Goal: Navigation & Orientation: Find specific page/section

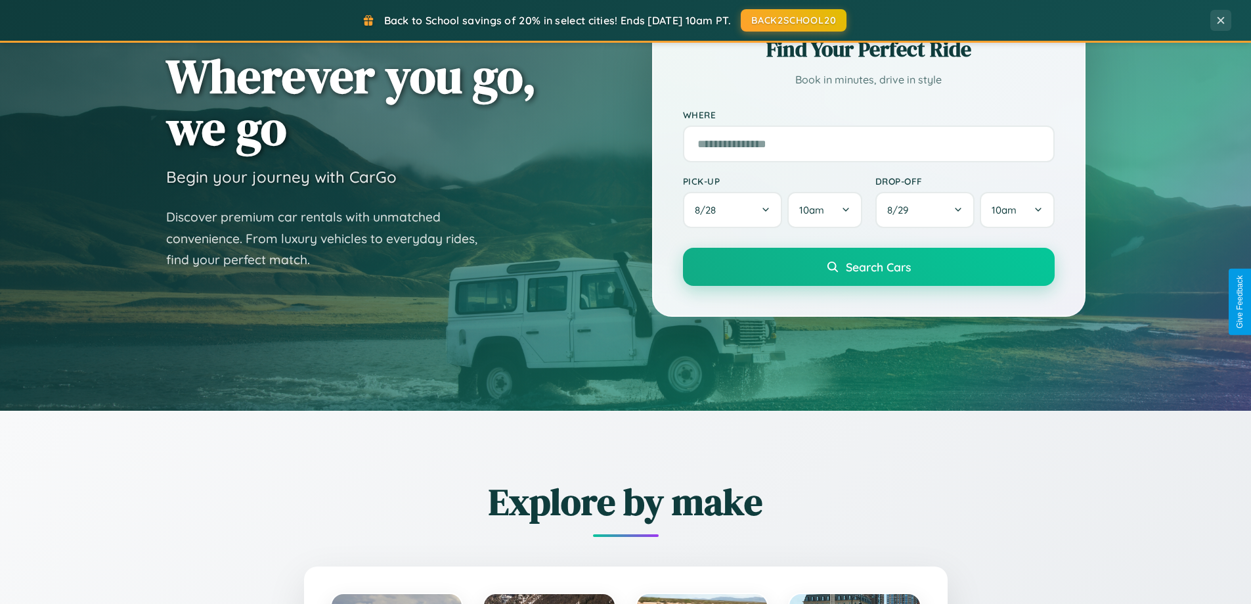
scroll to position [904, 0]
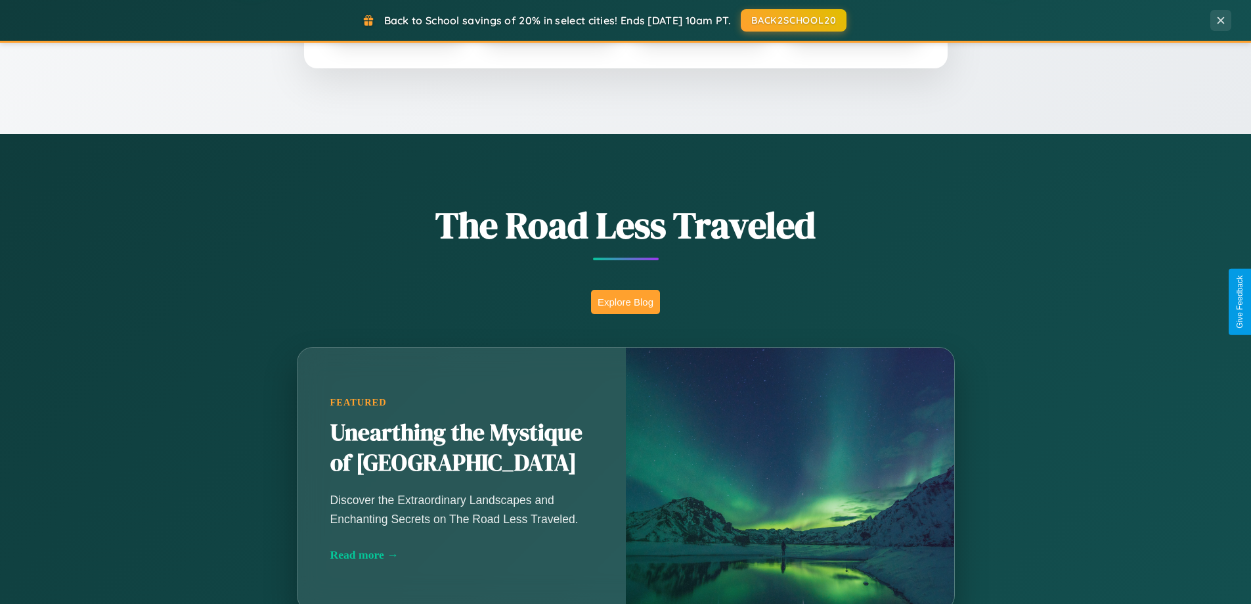
click at [625, 302] on button "Explore Blog" at bounding box center [625, 302] width 69 height 24
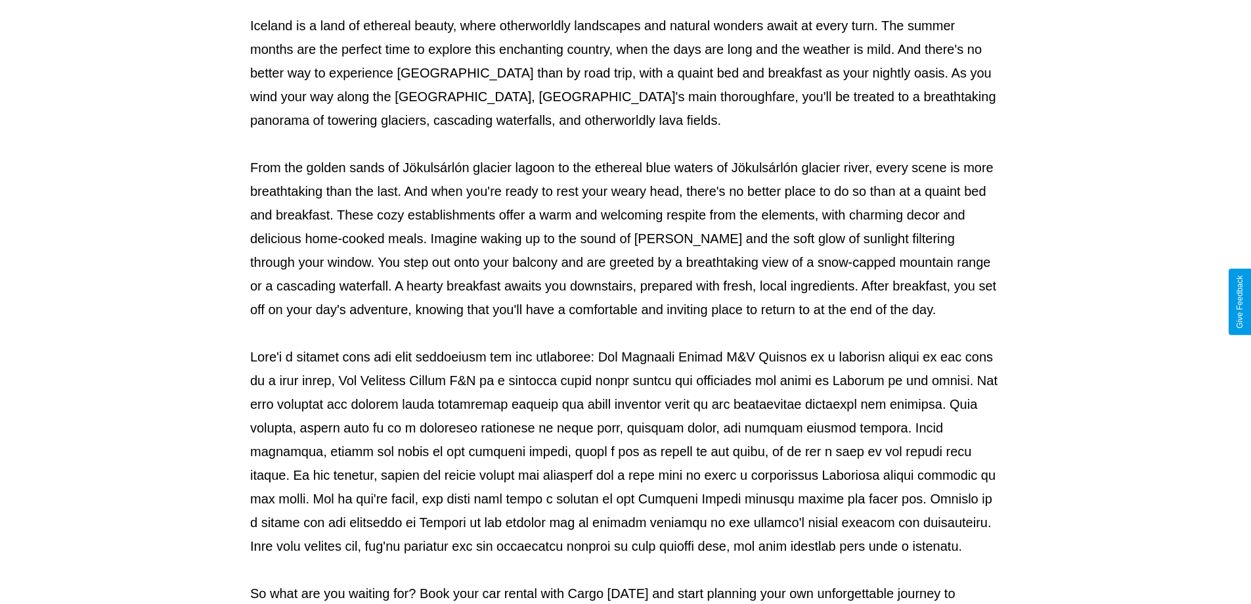
scroll to position [425, 0]
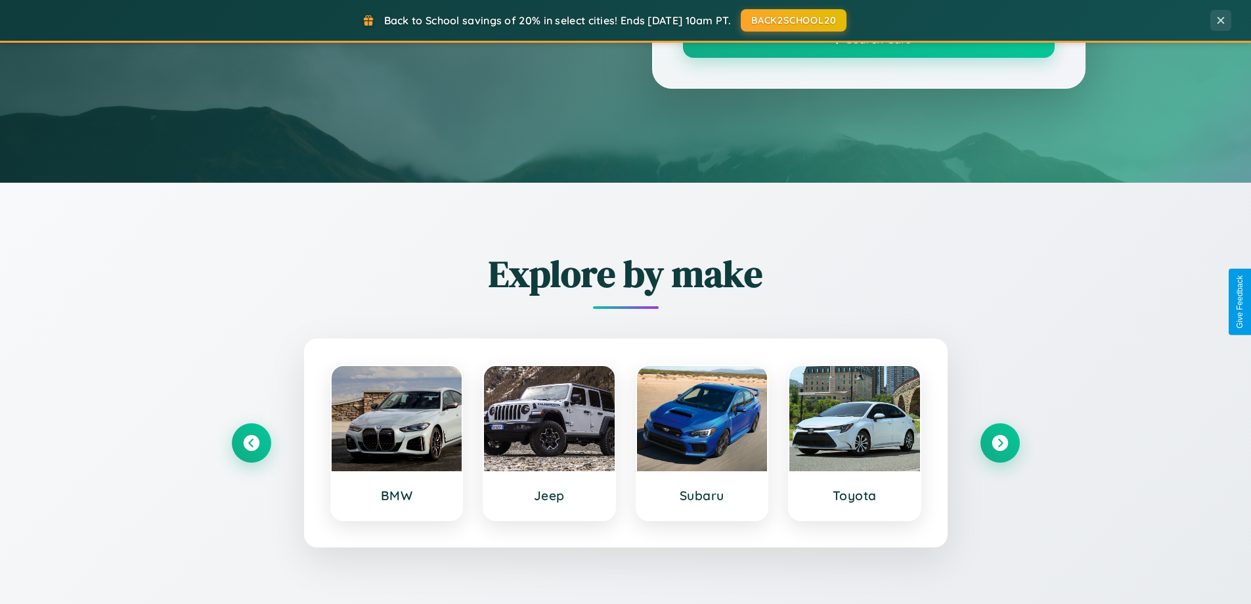
scroll to position [904, 0]
